Goal: Check status: Check status

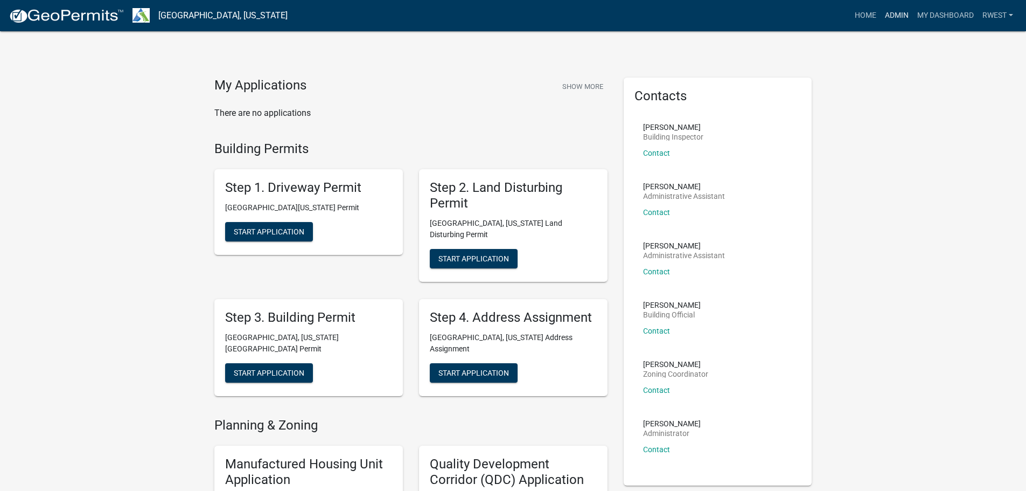
click at [896, 15] on link "Admin" at bounding box center [897, 15] width 32 height 20
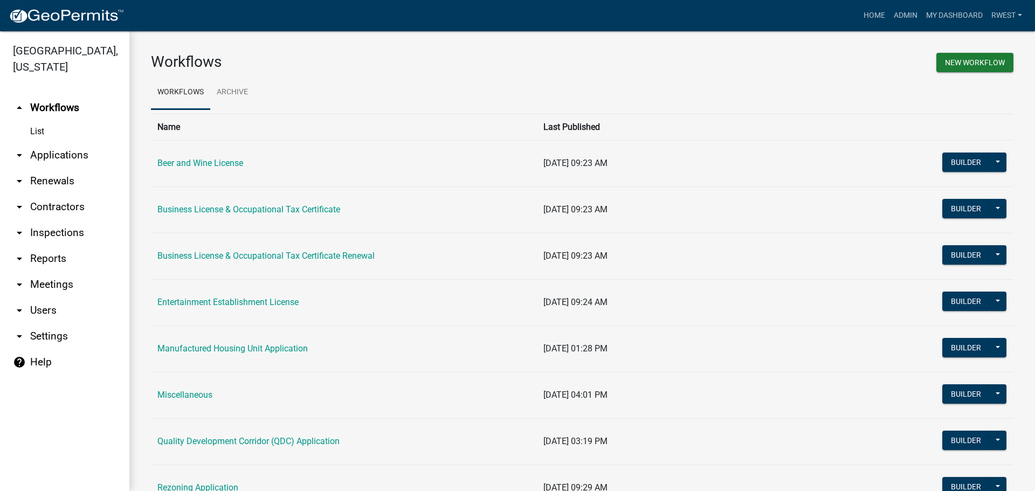
drag, startPoint x: 60, startPoint y: 143, endPoint x: 79, endPoint y: 143, distance: 18.3
click at [60, 143] on link "arrow_drop_down Applications" at bounding box center [64, 155] width 129 height 26
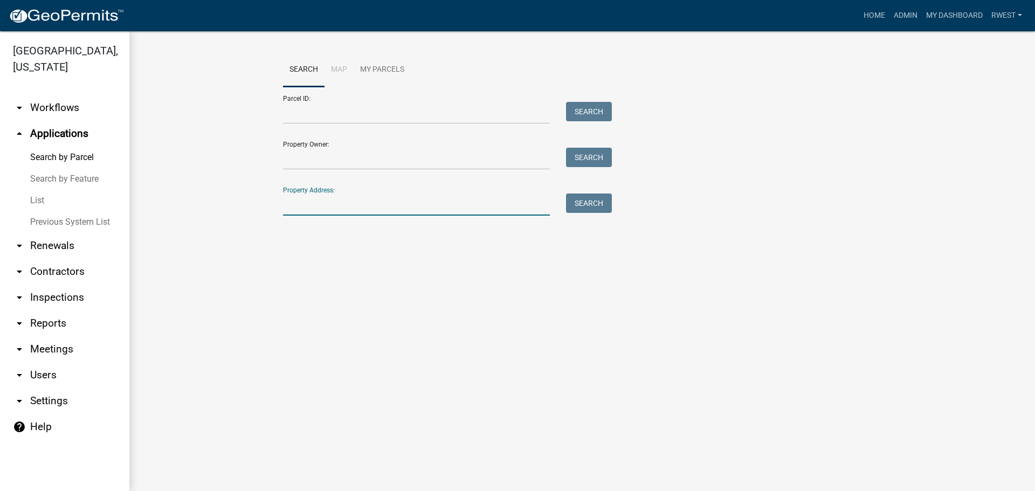
drag, startPoint x: 270, startPoint y: 171, endPoint x: 346, endPoint y: 208, distance: 84.3
click at [346, 208] on input "Property Address:" at bounding box center [416, 204] width 267 height 22
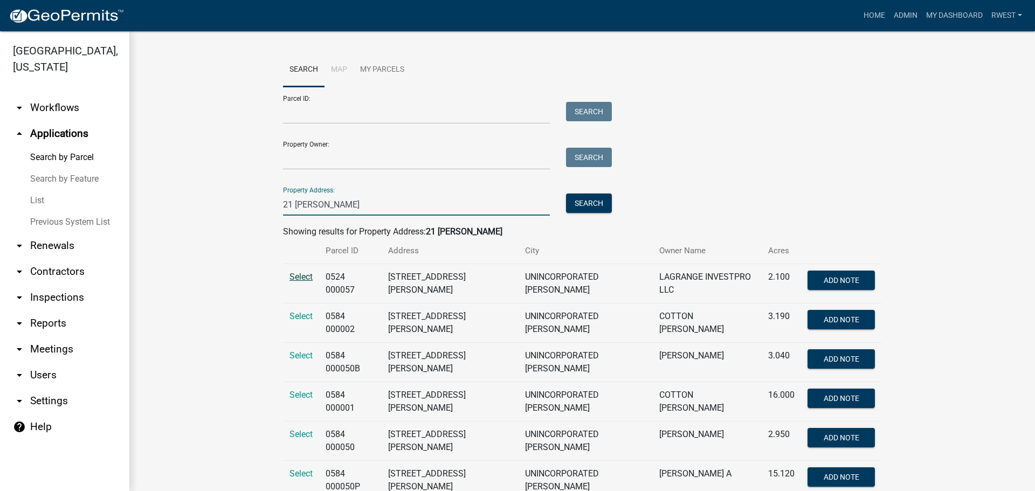
type input "21 [PERSON_NAME]"
click at [299, 276] on span "Select" at bounding box center [300, 277] width 23 height 10
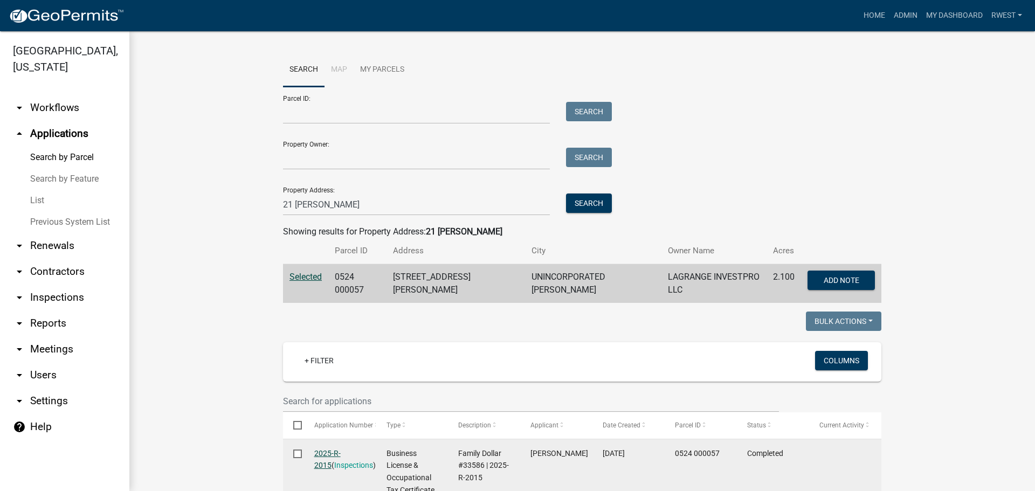
click at [327, 449] on link "2025-R-2015" at bounding box center [327, 459] width 26 height 21
